Goal: Information Seeking & Learning: Learn about a topic

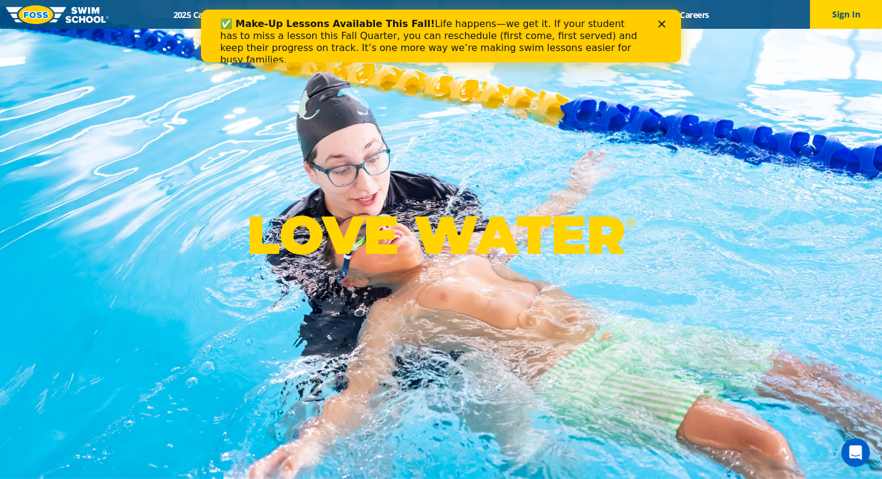
click at [662, 26] on icon "Close" at bounding box center [661, 23] width 7 height 7
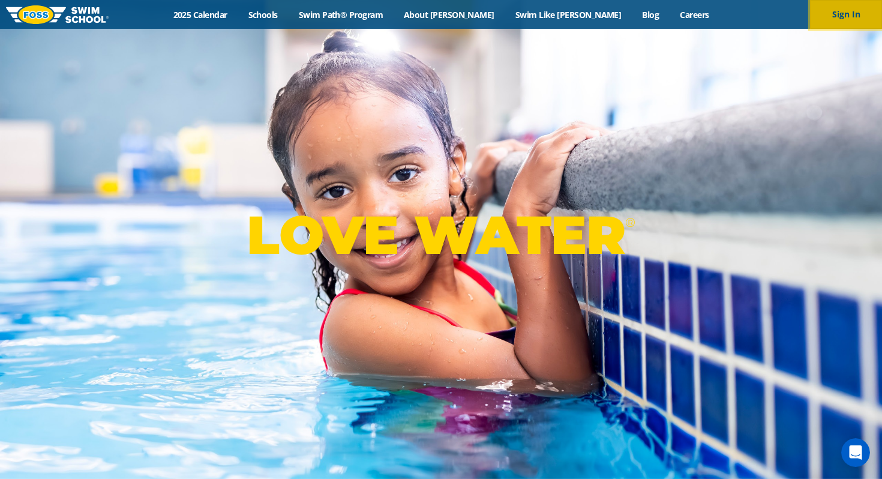
click at [832, 18] on button "Sign In" at bounding box center [846, 14] width 72 height 29
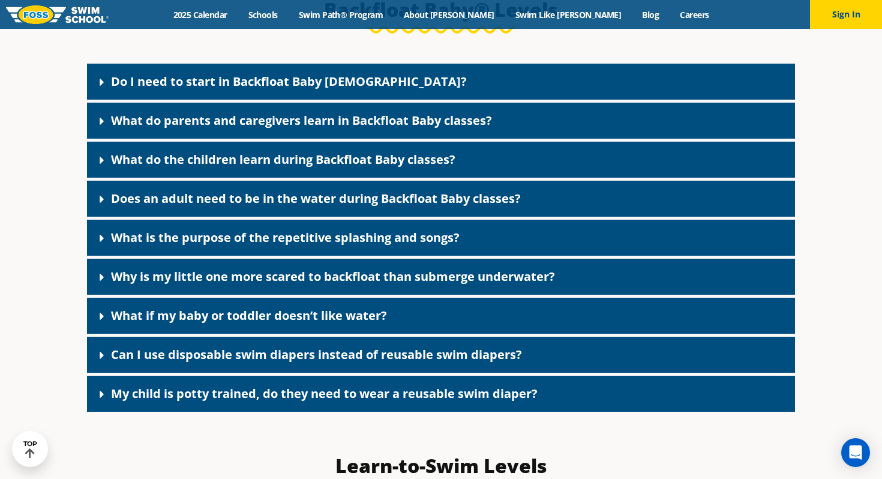
click at [311, 89] on link "Do I need to start in Backfloat Baby 1?" at bounding box center [289, 81] width 356 height 16
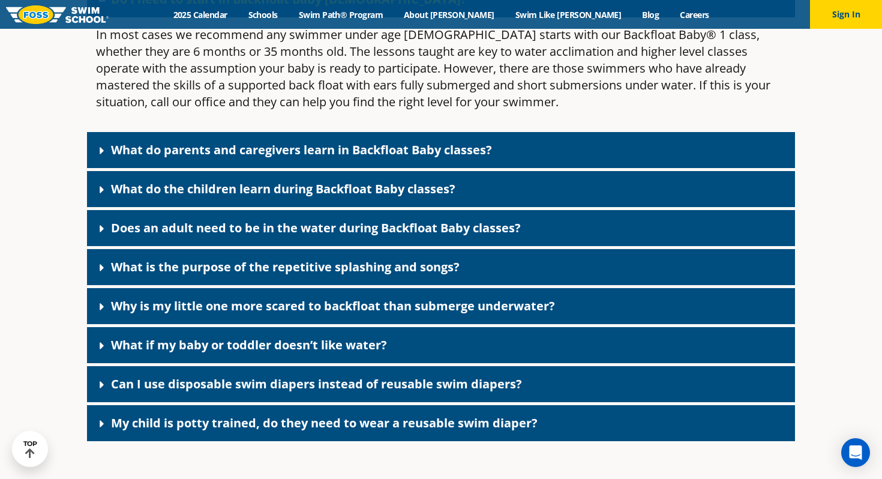
scroll to position [2733, 0]
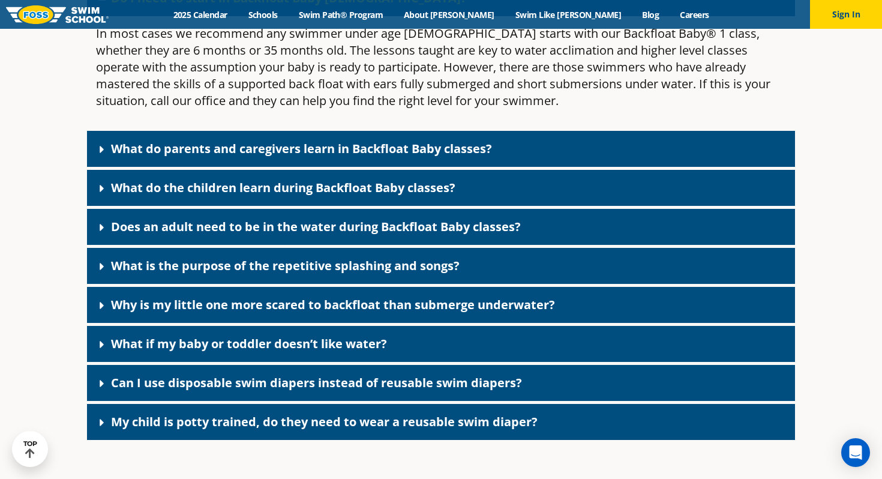
click at [293, 157] on link "What do parents and caregivers learn in Backfloat Baby classes?" at bounding box center [301, 148] width 381 height 16
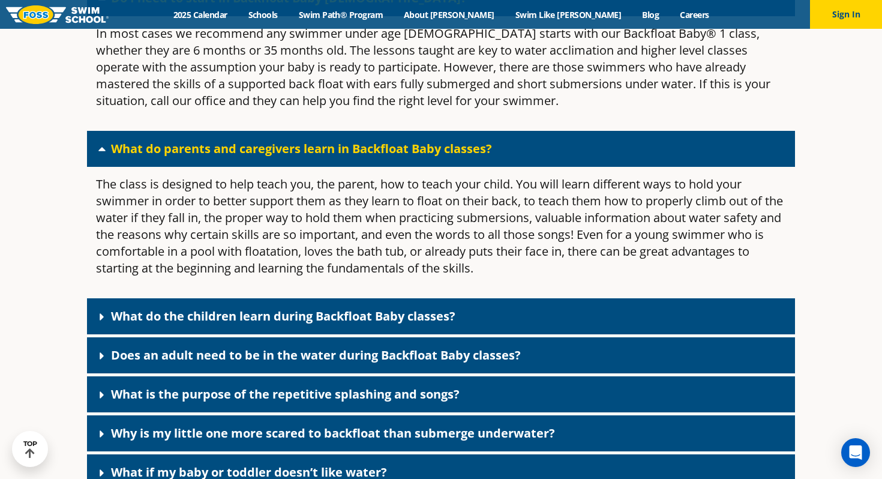
click at [294, 324] on link "What do the children learn during Backfloat Baby classes?" at bounding box center [283, 316] width 344 height 16
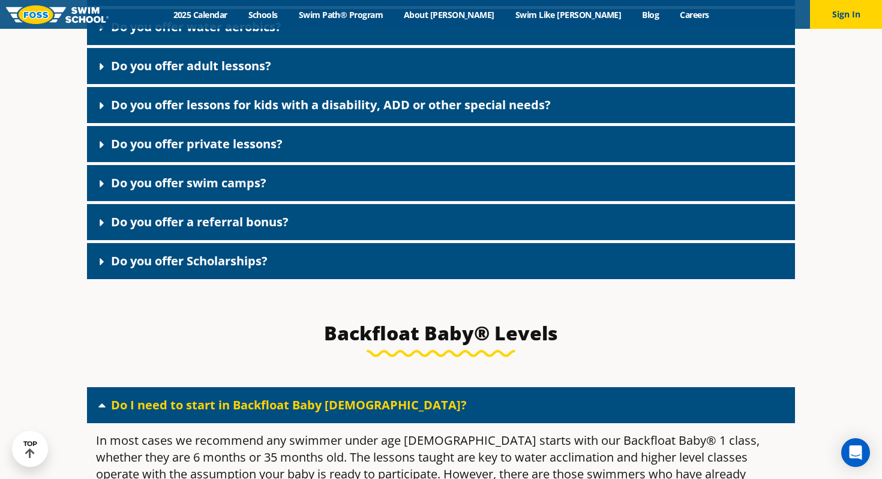
scroll to position [2319, 0]
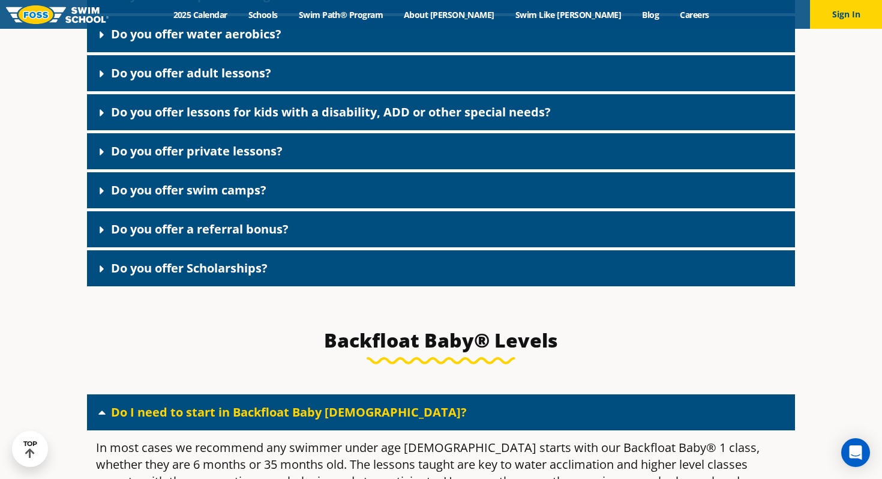
click at [288, 169] on div "Do you offer private lessons?" at bounding box center [441, 151] width 708 height 36
